Goal: Book appointment/travel/reservation

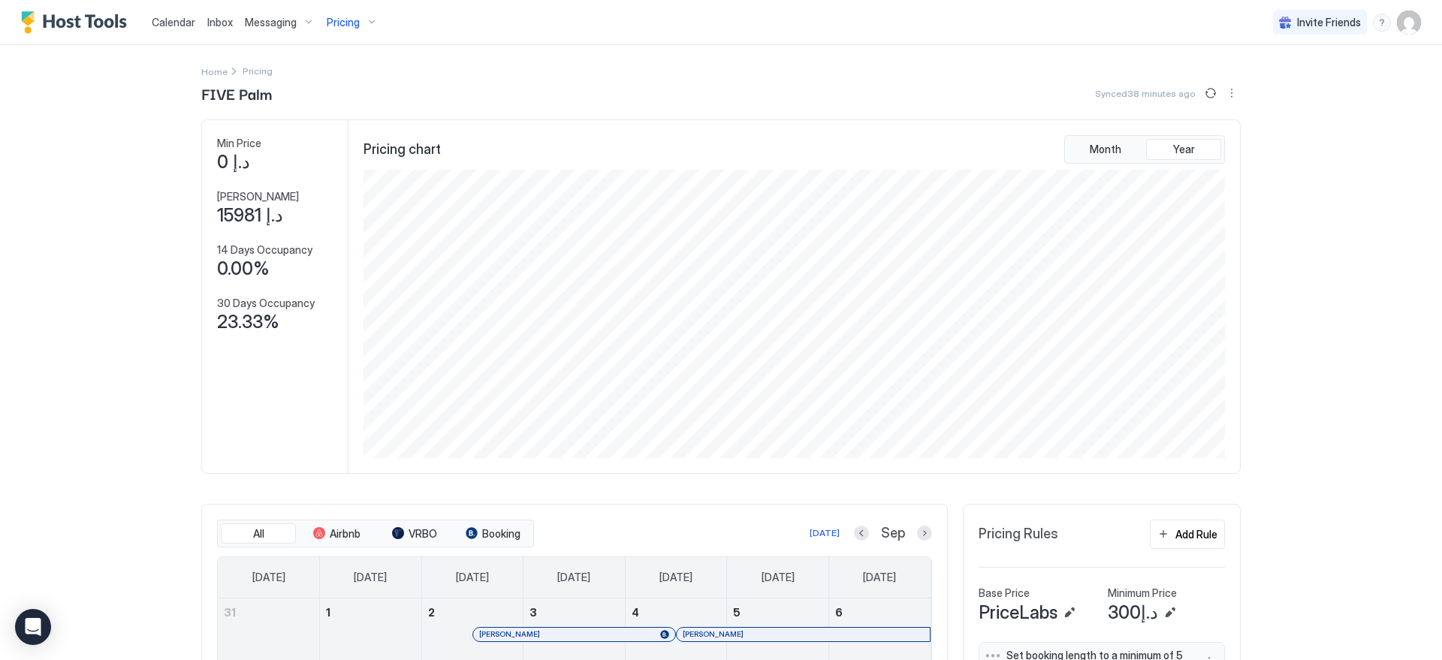
scroll to position [288, 864]
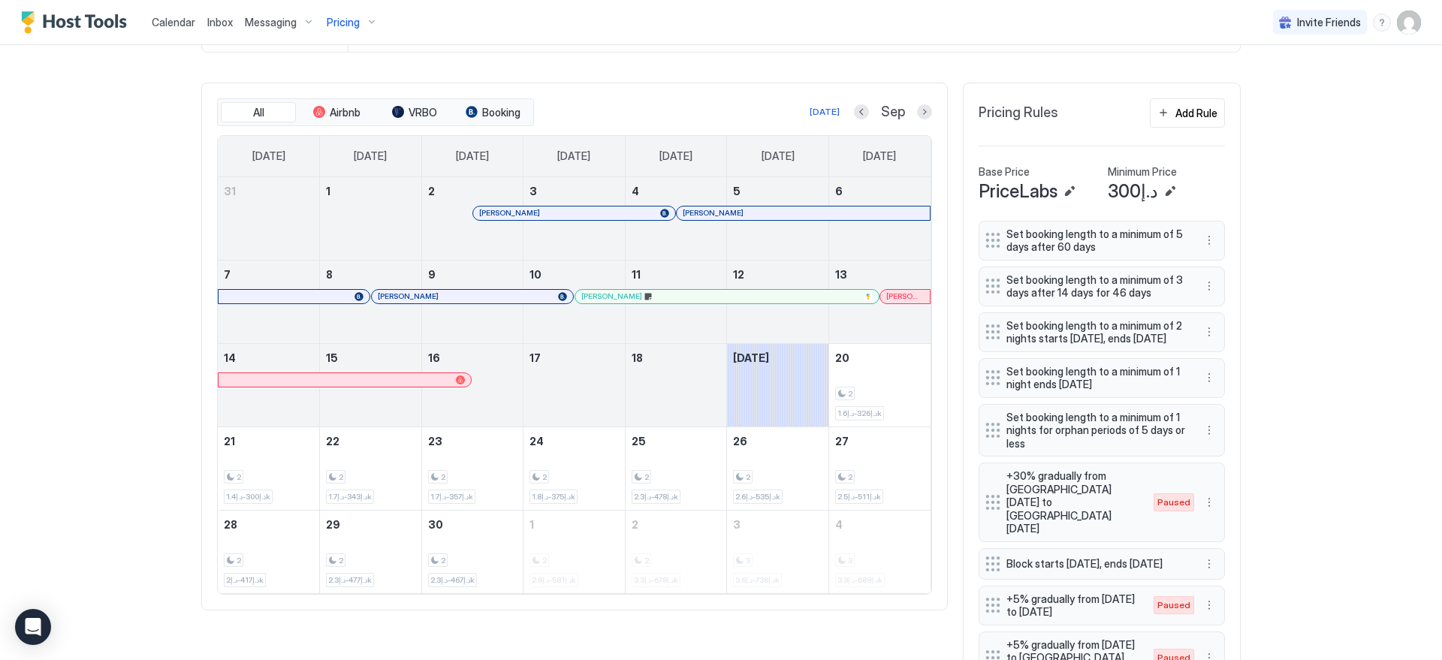
scroll to position [485, 0]
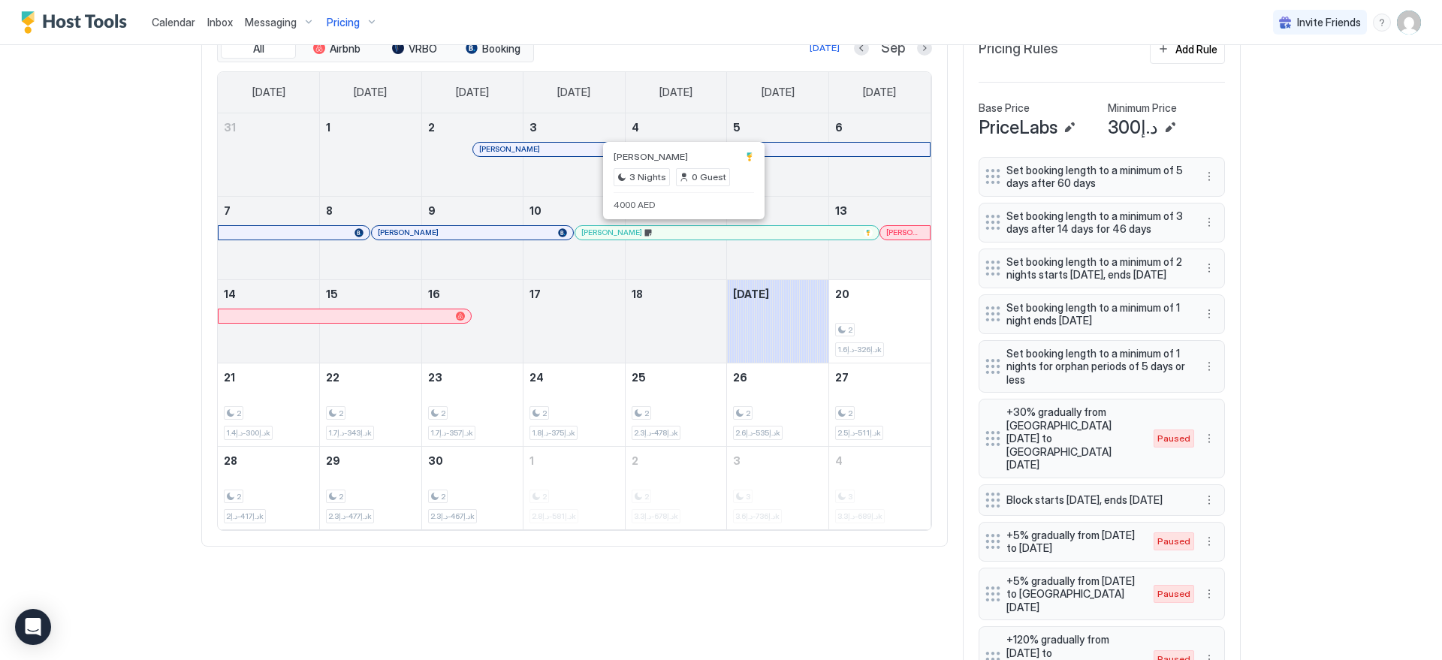
click at [681, 236] on div at bounding box center [687, 233] width 12 height 12
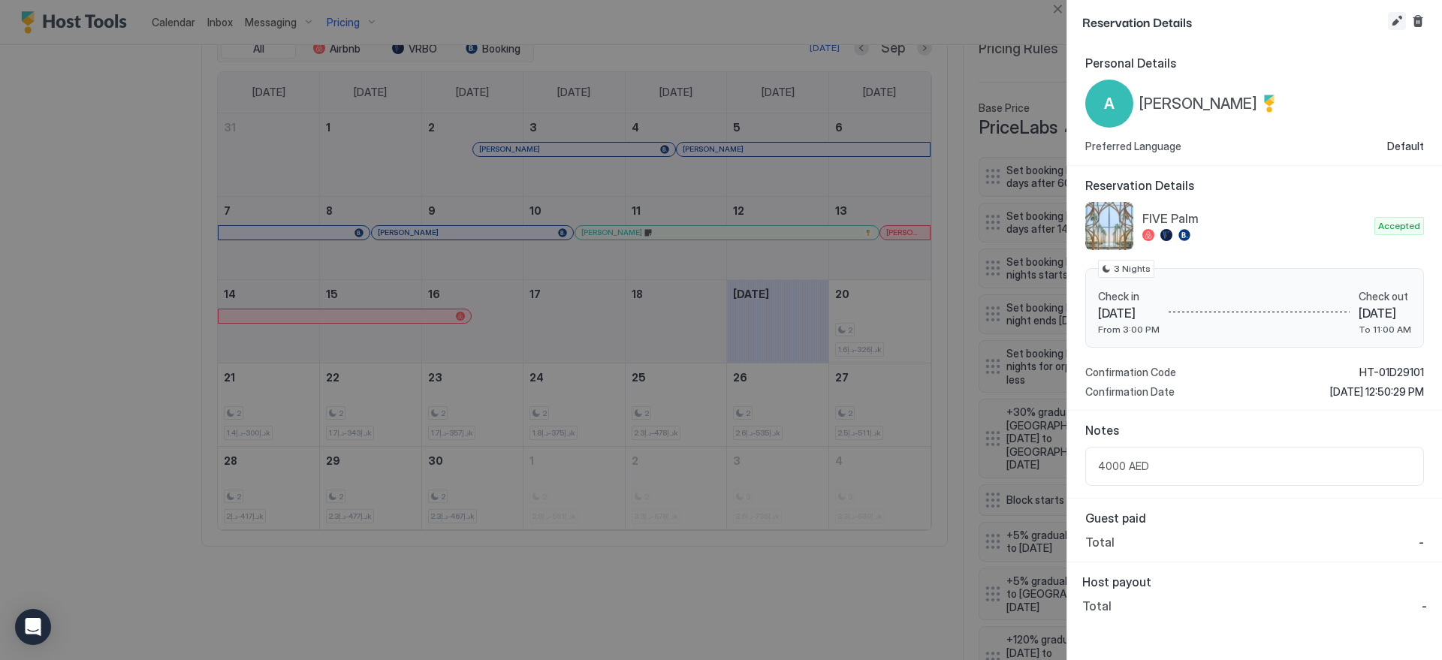
click at [1397, 20] on button "Edit reservation" at bounding box center [1397, 21] width 18 height 18
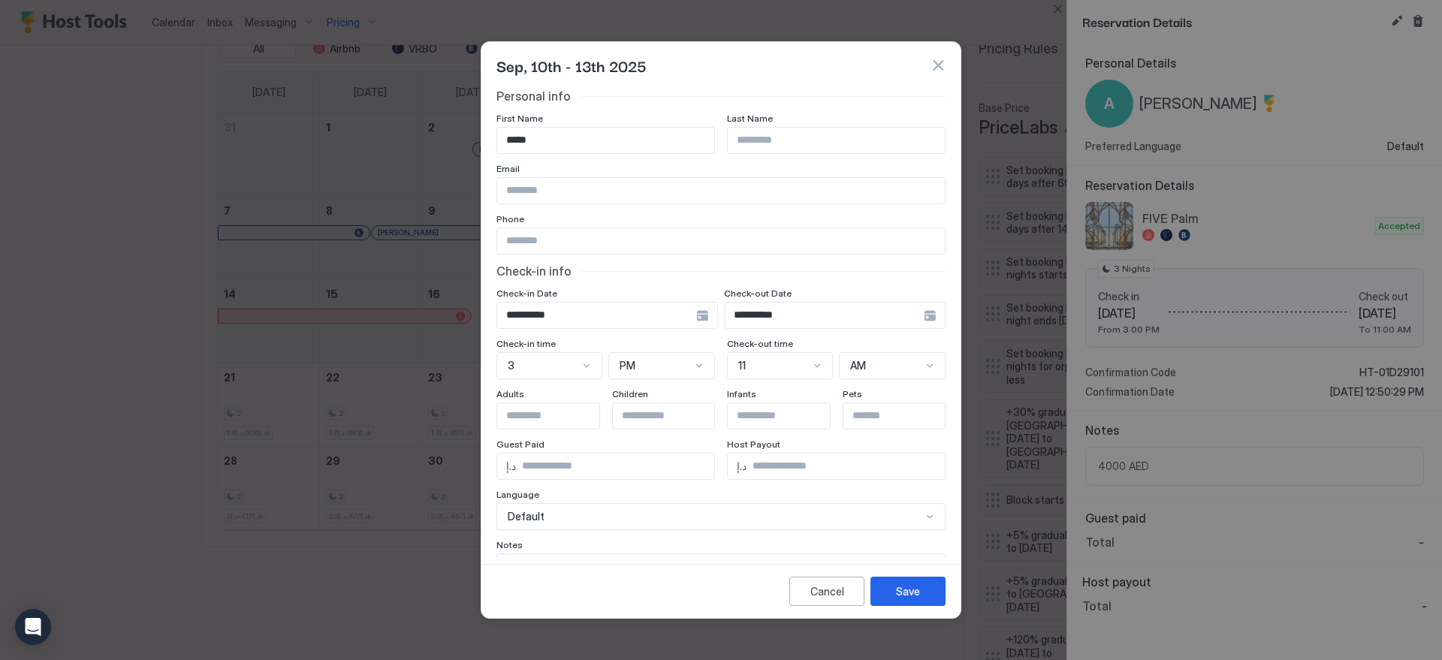
click at [931, 64] on button "button" at bounding box center [937, 65] width 15 height 15
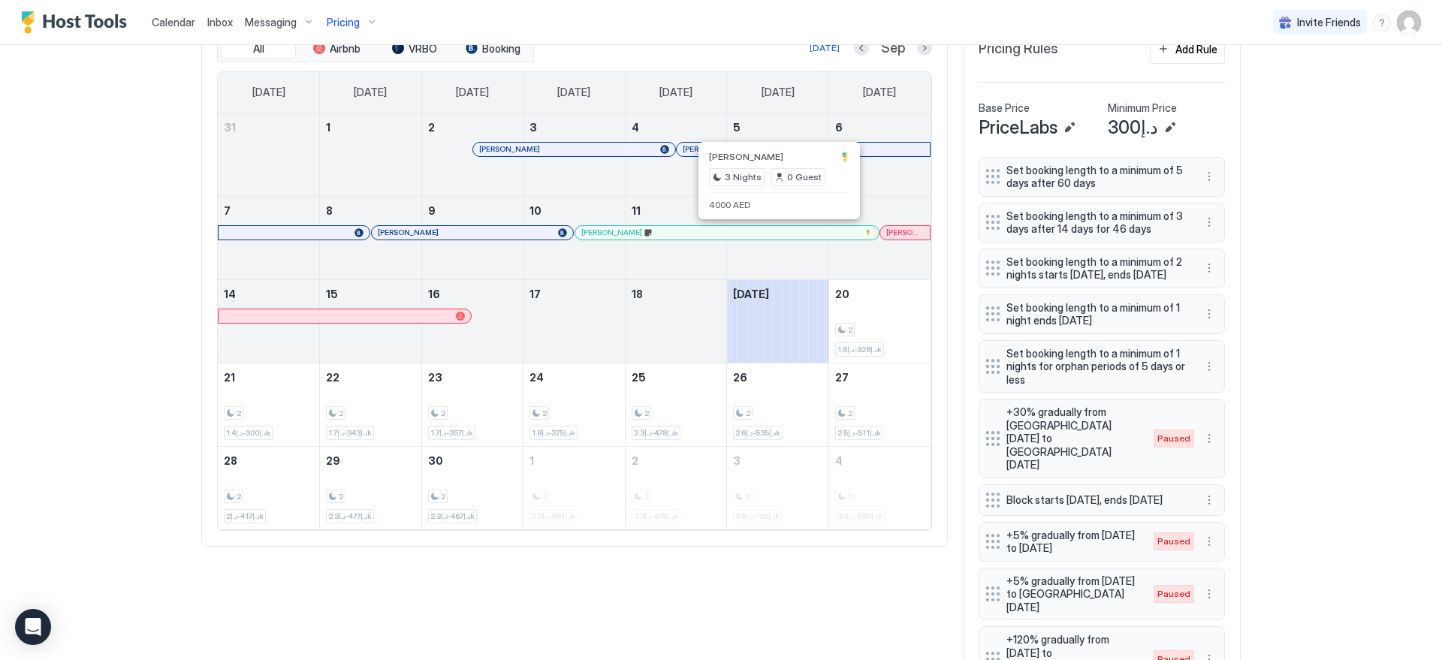
click at [776, 234] on div at bounding box center [782, 233] width 12 height 12
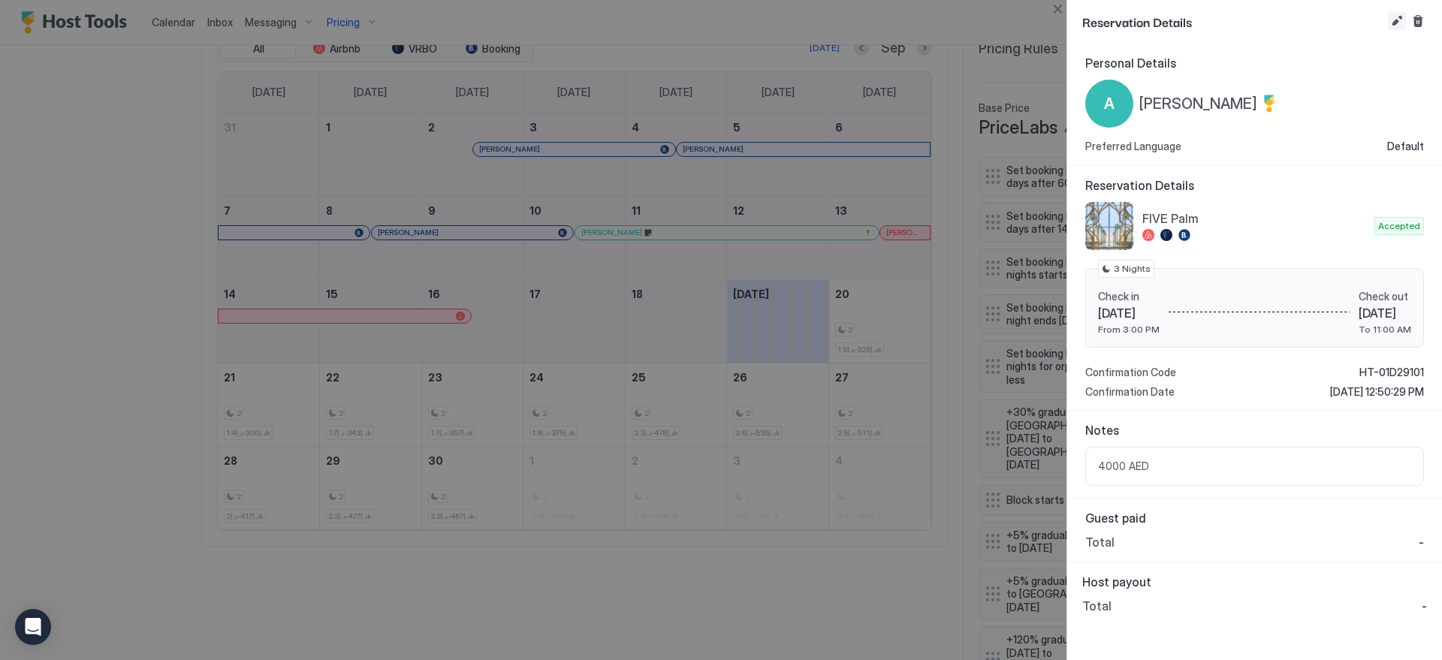
click at [1395, 22] on button "Edit reservation" at bounding box center [1397, 21] width 18 height 18
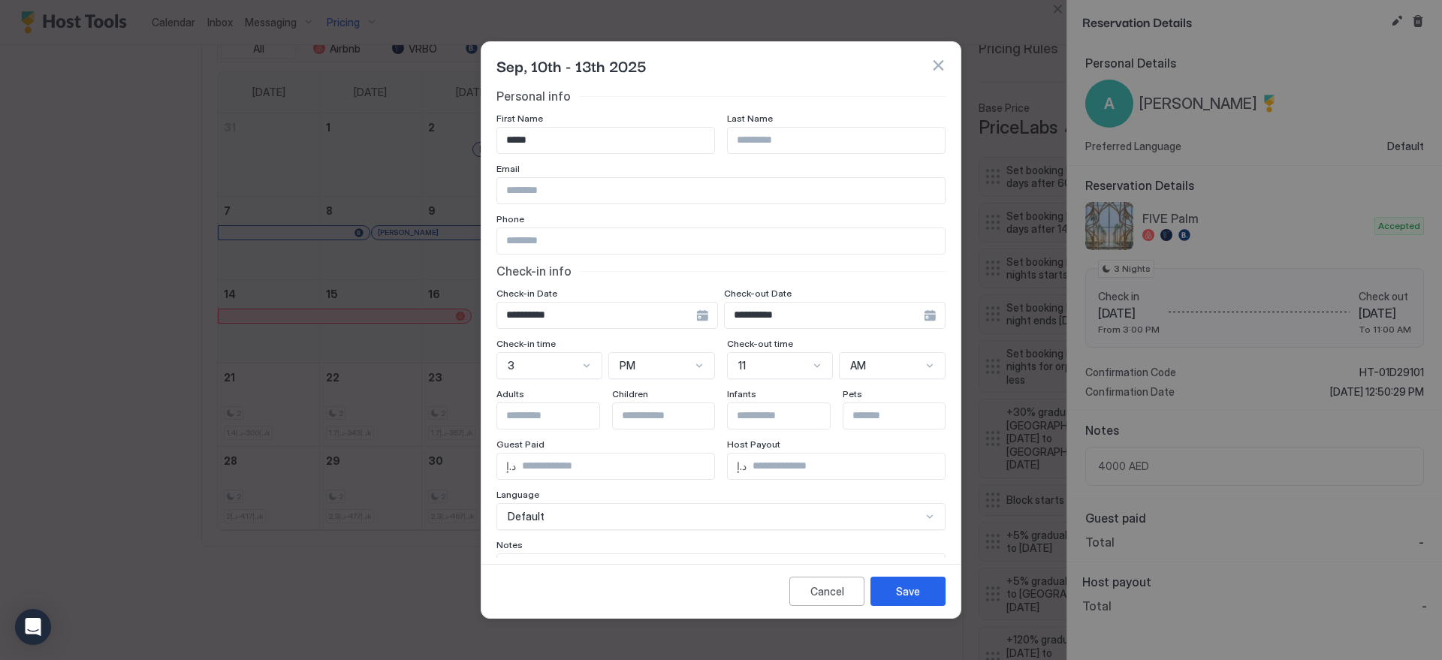
click at [801, 318] on input "**********" at bounding box center [824, 316] width 199 height 26
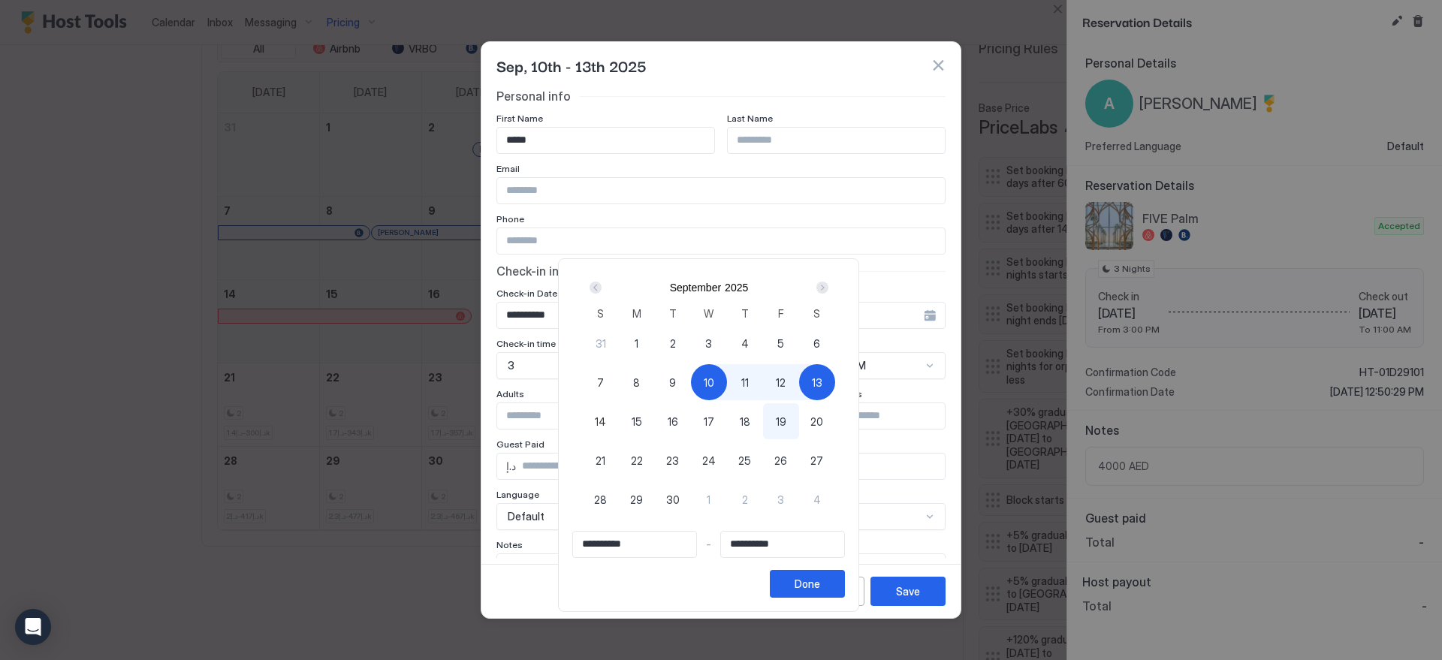
click at [712, 381] on span "10" at bounding box center [709, 383] width 11 height 16
click at [822, 418] on span "20" at bounding box center [816, 422] width 13 height 16
type input "**********"
click at [817, 590] on div "Done" at bounding box center [807, 584] width 26 height 16
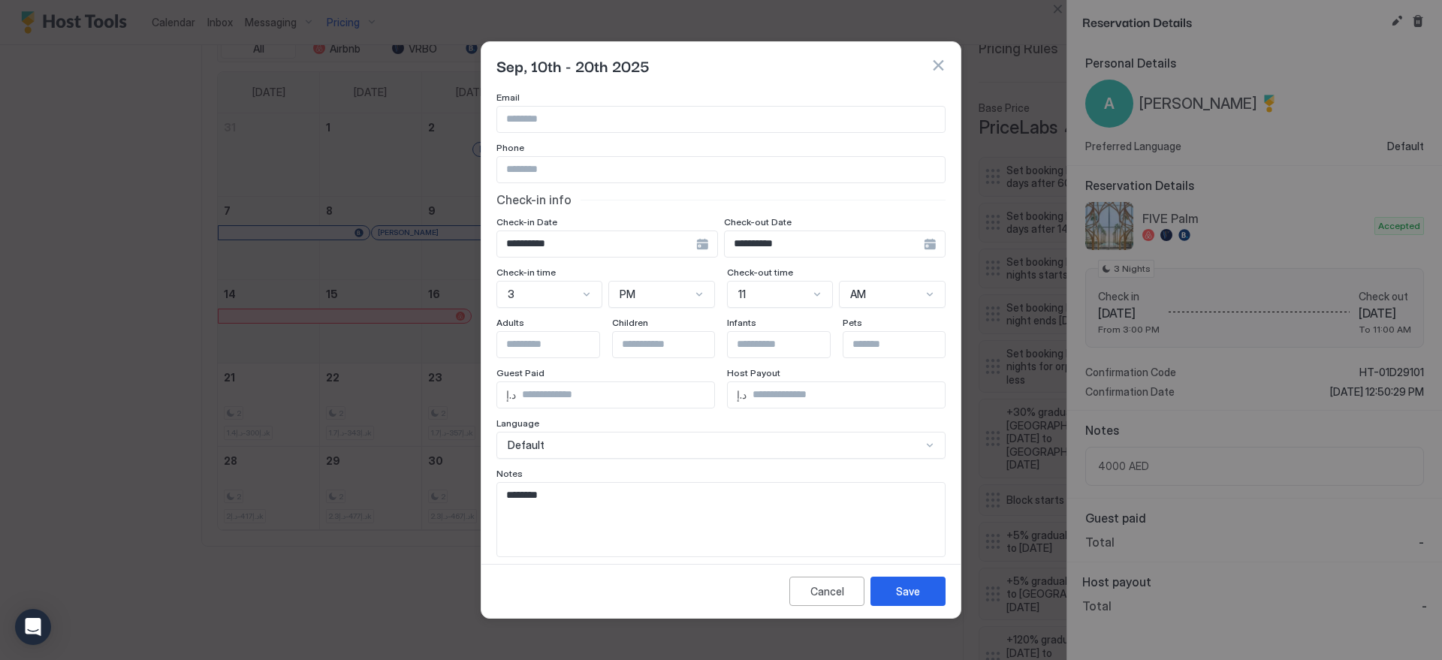
scroll to position [86, 0]
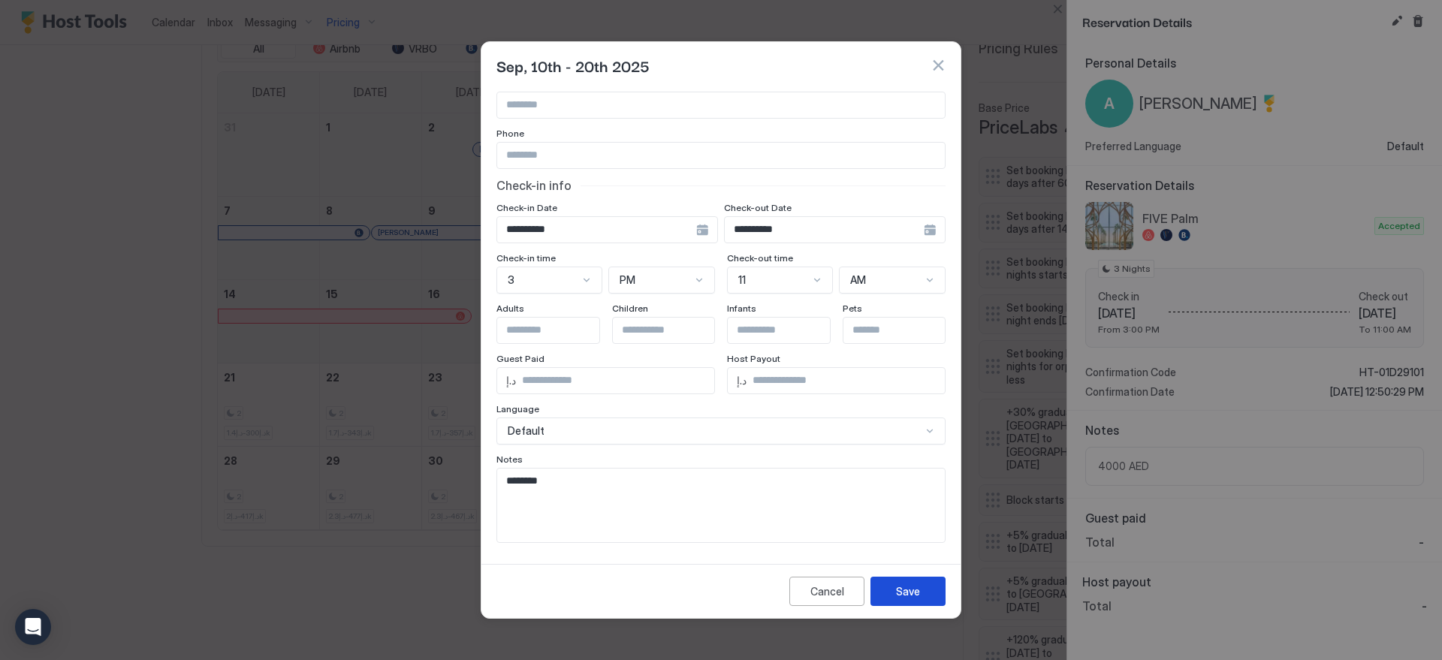
click at [894, 583] on button "Save" at bounding box center [907, 591] width 75 height 29
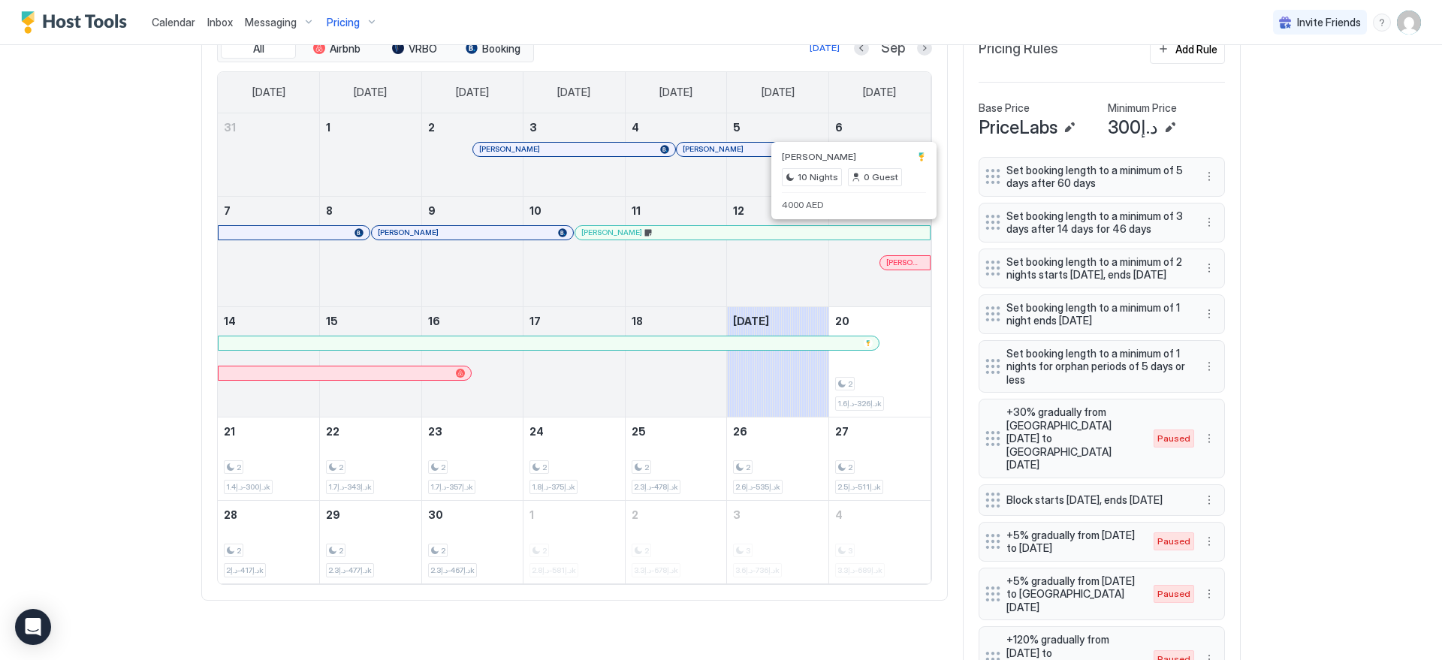
scroll to position [485, 0]
click at [647, 346] on div at bounding box center [653, 343] width 12 height 12
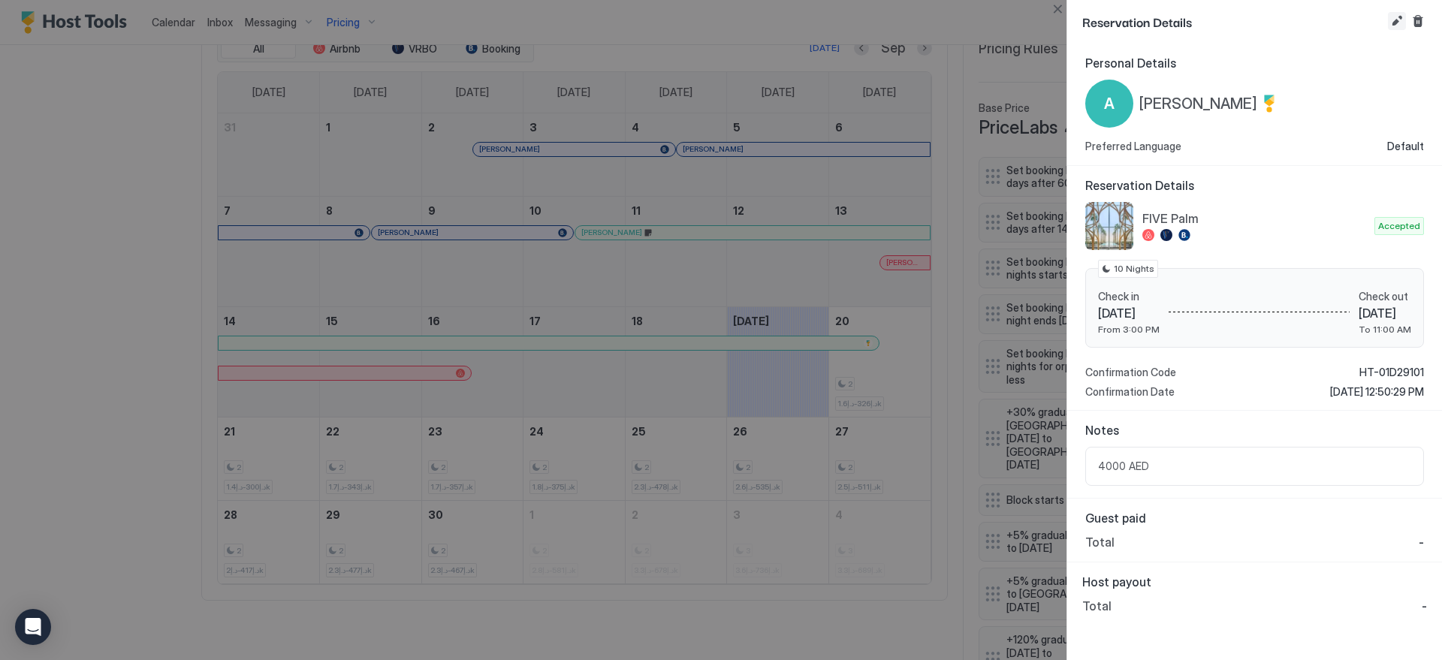
click at [1397, 15] on button "Edit reservation" at bounding box center [1397, 21] width 18 height 18
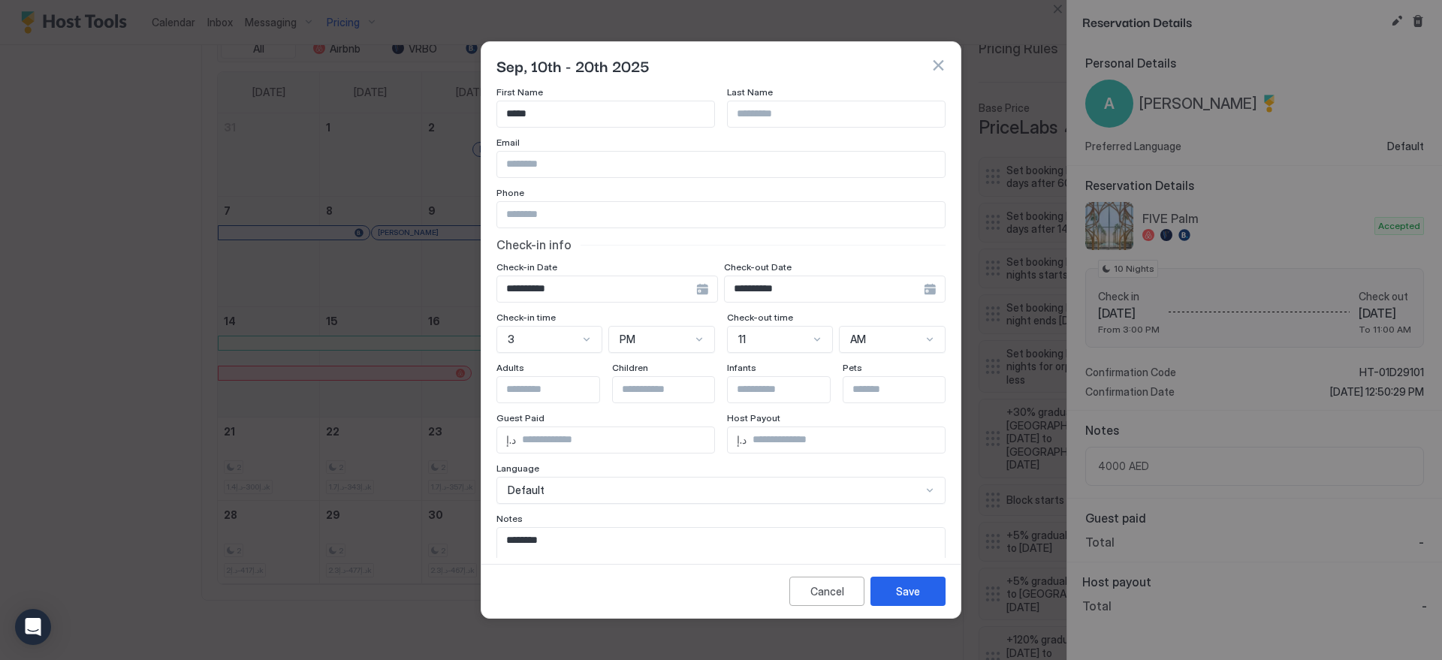
scroll to position [86, 0]
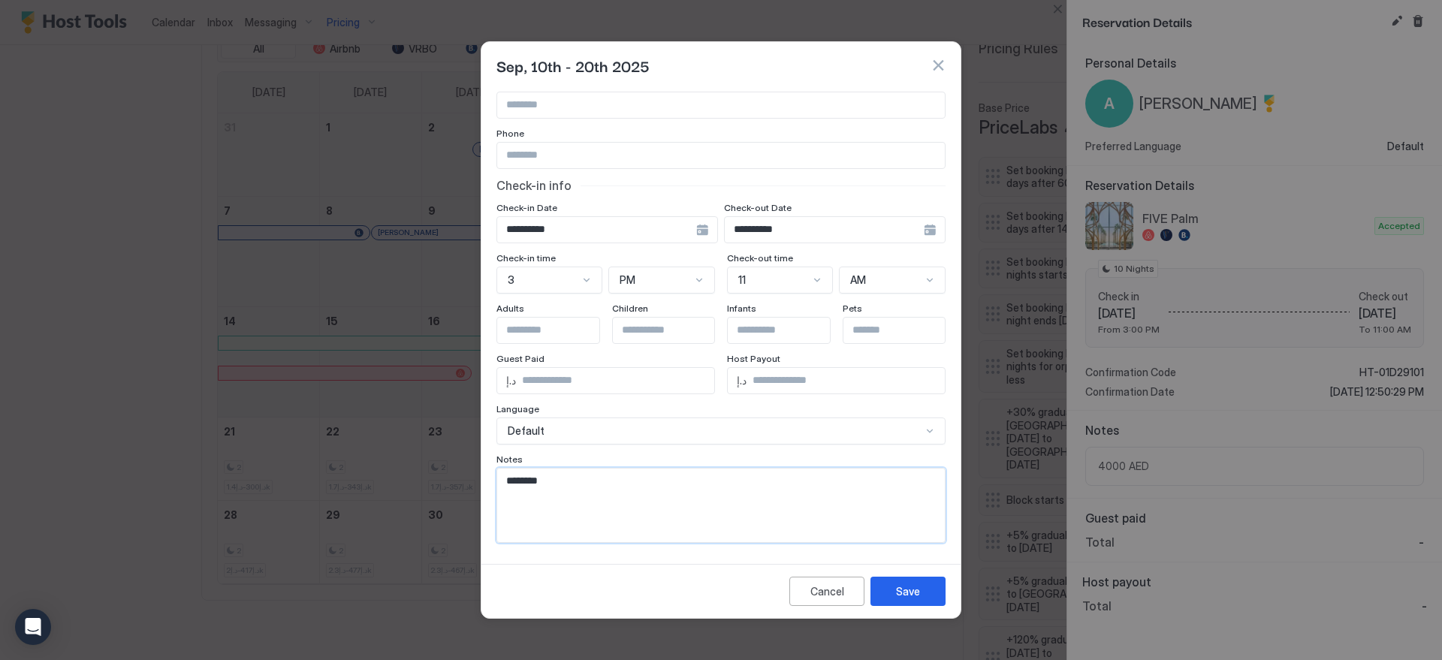
drag, startPoint x: 511, startPoint y: 481, endPoint x: 491, endPoint y: 480, distance: 19.5
click at [491, 481] on div "**********" at bounding box center [720, 323] width 479 height 469
type textarea "*********"
click at [885, 586] on button "Save" at bounding box center [907, 591] width 75 height 29
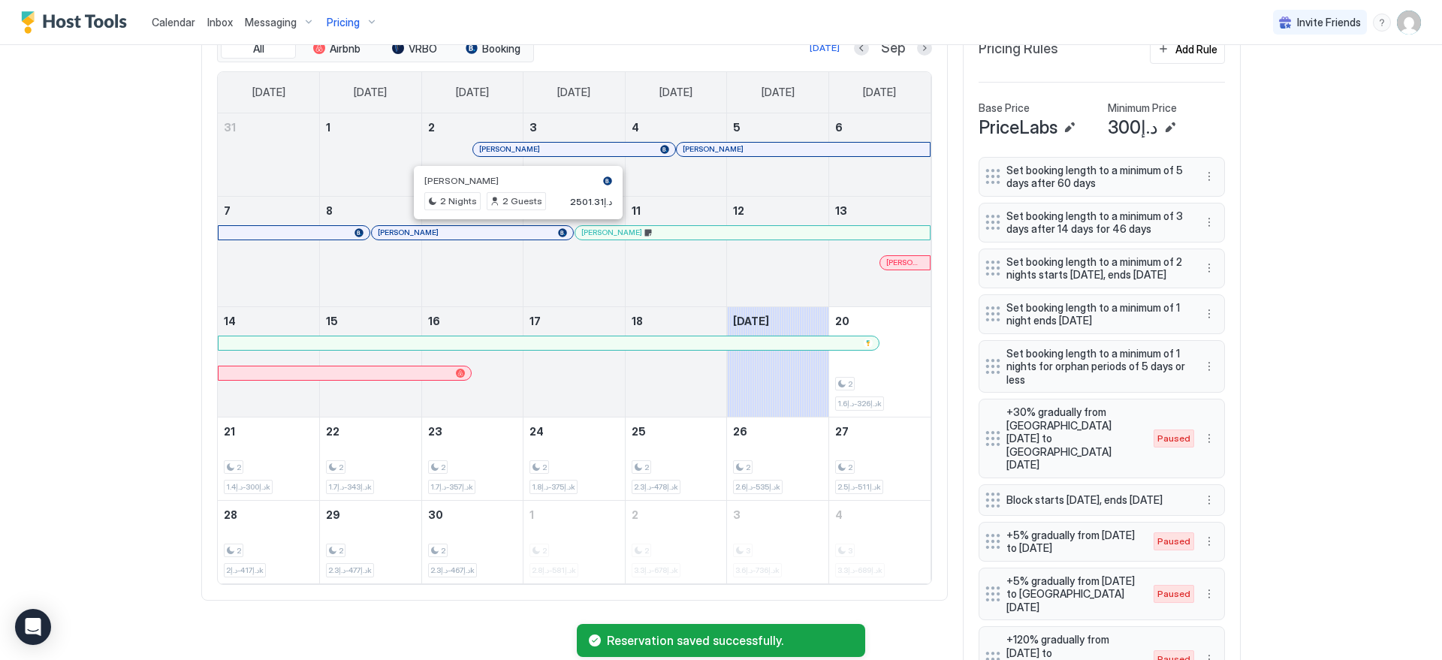
click at [513, 230] on div at bounding box center [518, 233] width 12 height 12
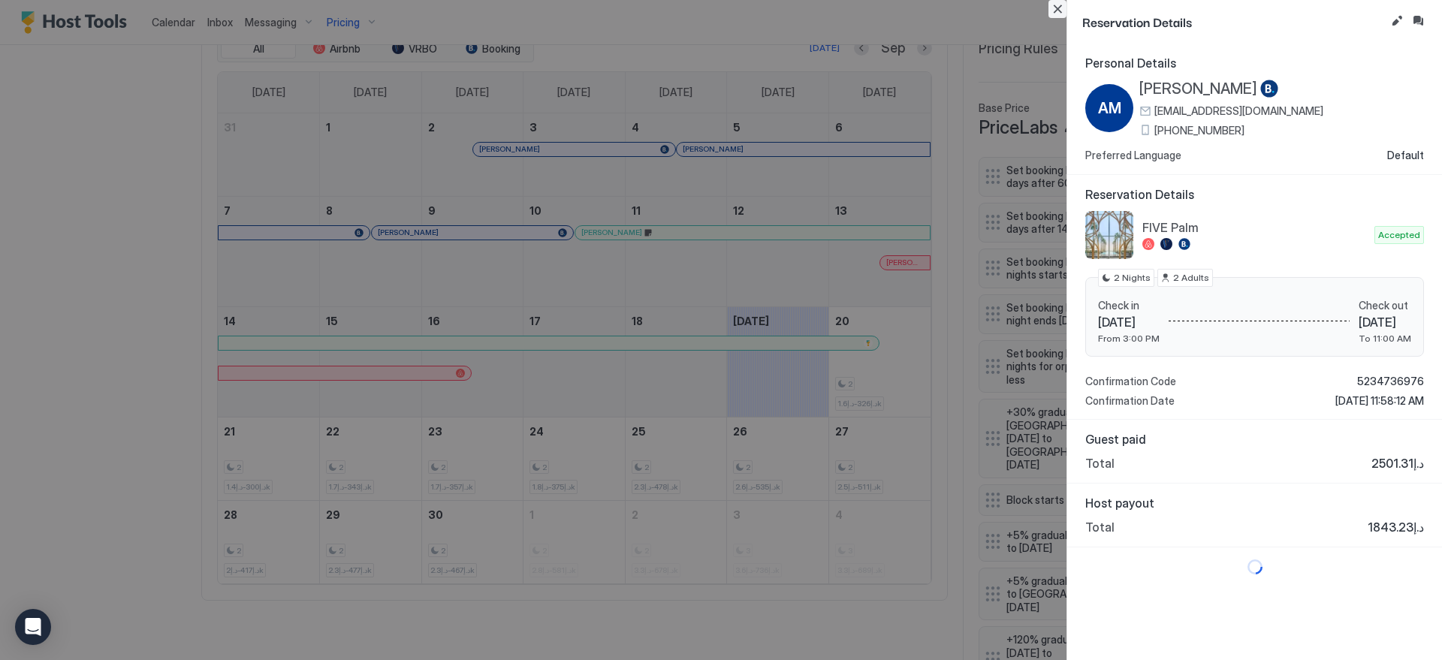
click at [1054, 7] on button "Close" at bounding box center [1057, 9] width 18 height 18
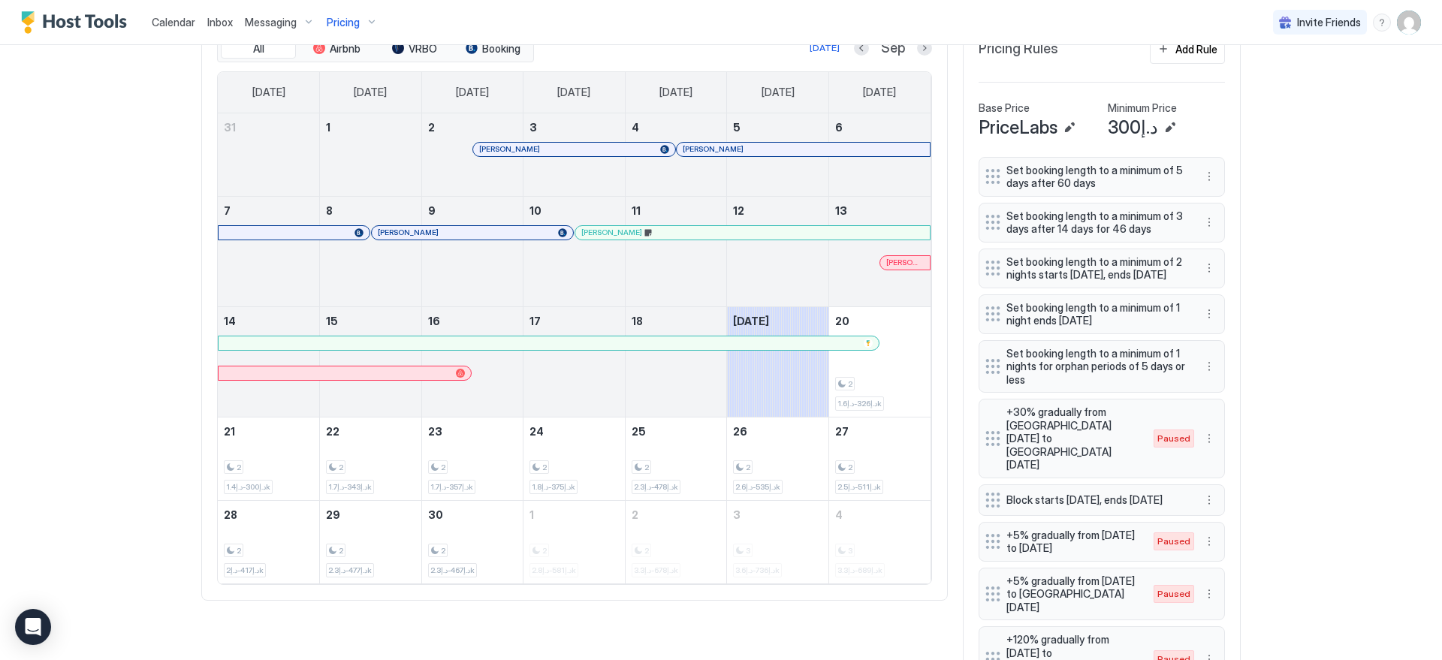
click at [137, 315] on div "Calendar Inbox Messaging Pricing Invite Friends EN Home Pricing FIVE Palm Synce…" at bounding box center [721, 330] width 1442 height 660
